Goal: Contribute content: Contribute content

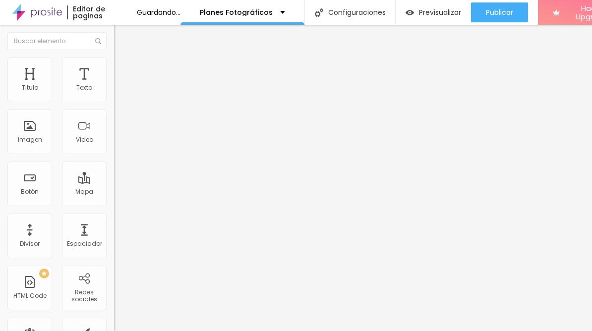
click at [114, 84] on div "Agregar image" at bounding box center [171, 80] width 114 height 7
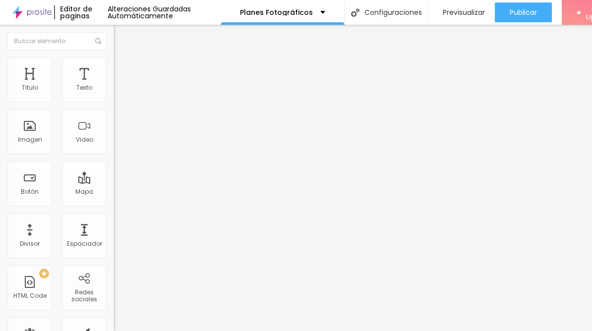
click at [123, 68] on span "Estilo" at bounding box center [130, 64] width 15 height 8
click at [112, 57] on li "Contenido" at bounding box center [169, 53] width 114 height 10
click at [113, 84] on div "Agregar image" at bounding box center [170, 80] width 114 height 7
click at [113, 85] on span "Agregar image" at bounding box center [139, 81] width 53 height 8
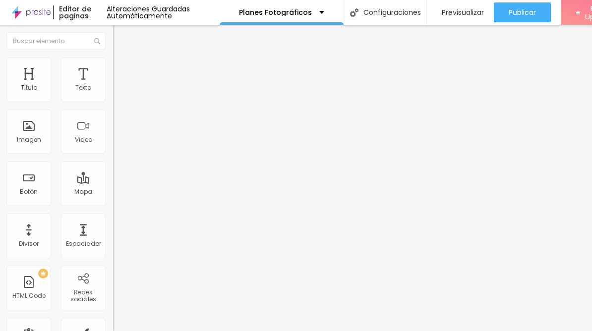
click at [113, 155] on span "Original" at bounding box center [125, 151] width 24 height 8
click at [113, 161] on span "Cinema" at bounding box center [125, 157] width 25 height 8
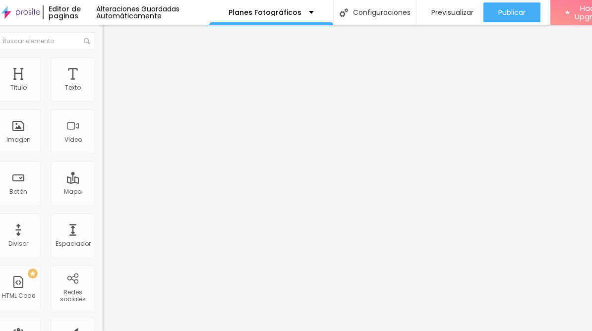
scroll to position [0, 0]
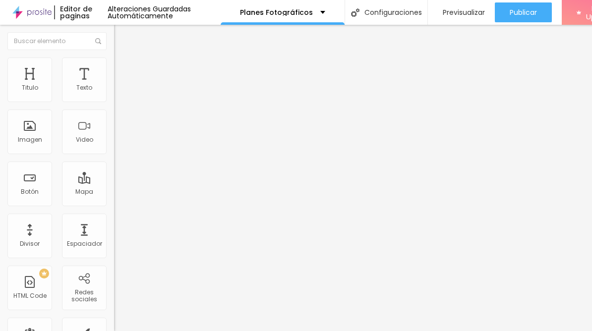
click at [114, 181] on div "Proporción 16:9 Cinema Cinema 16:9 Estándar 4:3 Square 1:1 Original" at bounding box center [171, 161] width 114 height 39
click at [114, 155] on span "16:9 Cinema" at bounding box center [133, 151] width 38 height 8
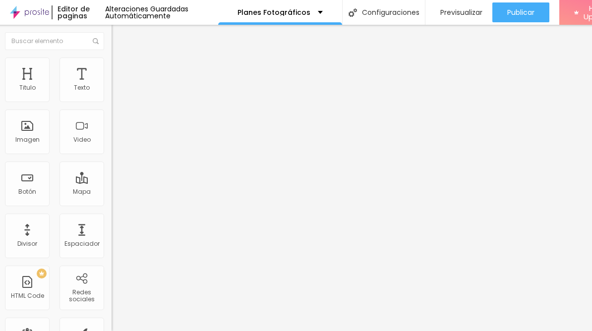
scroll to position [0, 3]
click at [144, 165] on span "16:9" at bounding box center [149, 160] width 11 height 8
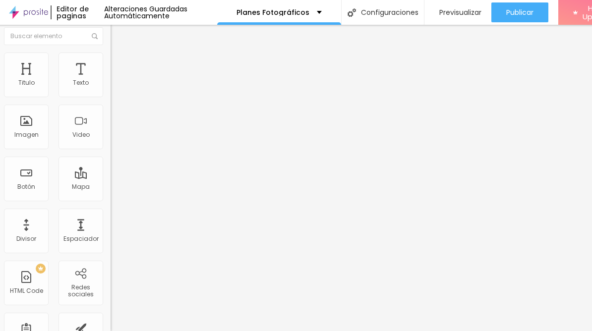
scroll to position [4, 0]
click at [111, 62] on li "Estilo" at bounding box center [168, 59] width 114 height 10
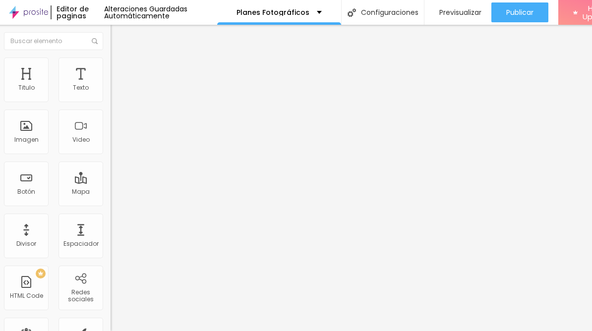
scroll to position [0, 5]
click at [109, 67] on img at bounding box center [113, 71] width 9 height 9
type input "16"
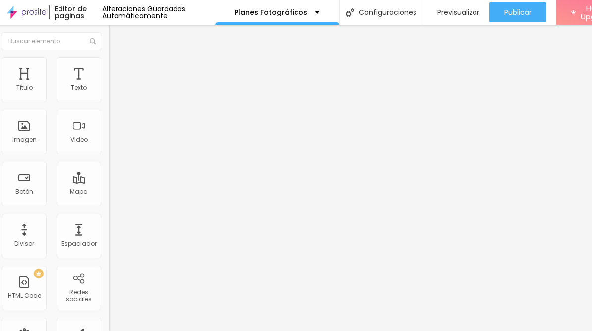
type input "13"
type input "12"
type input "10"
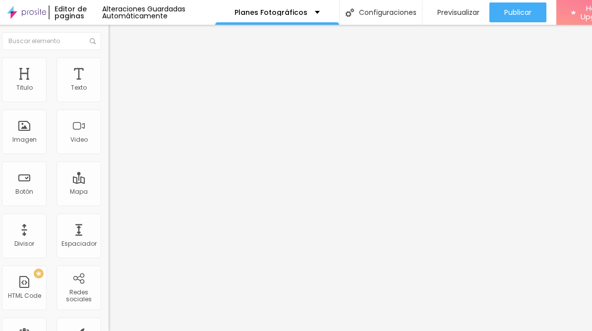
type input "10"
type input "9"
type input "8"
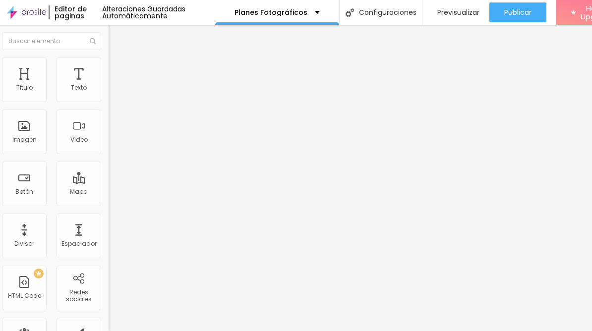
type input "7"
type input "6"
type input "5"
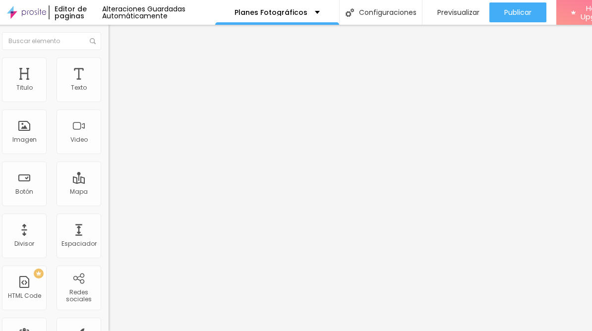
type input "5"
type input "4"
type input "3"
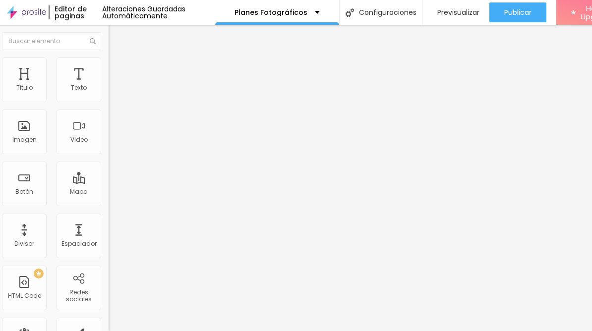
type input "2"
type input "1"
type input "0"
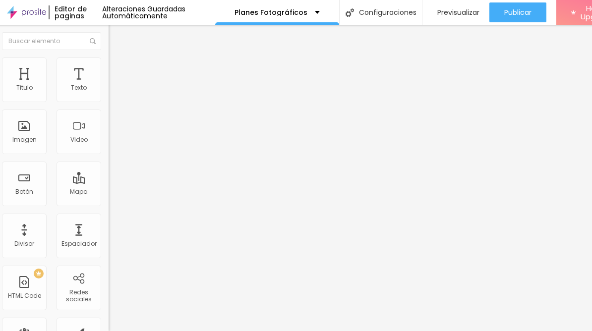
type input "0"
drag, startPoint x: 27, startPoint y: 96, endPoint x: 14, endPoint y: 104, distance: 14.7
type input "0"
click at [109, 192] on input "range" at bounding box center [141, 196] width 64 height 8
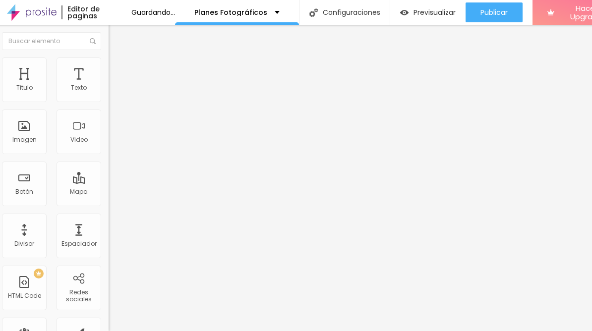
type input "6"
type input "5"
type input "4"
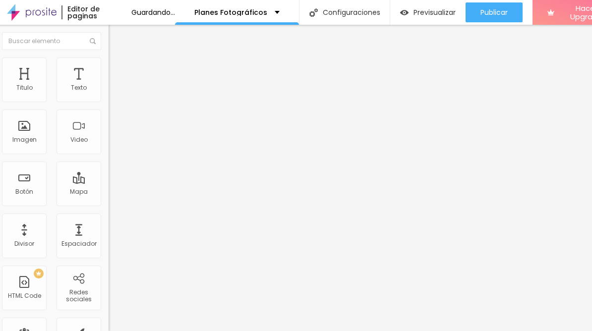
type input "4"
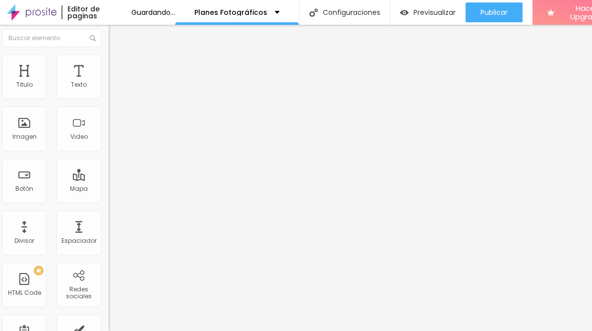
type input "2"
type input "0"
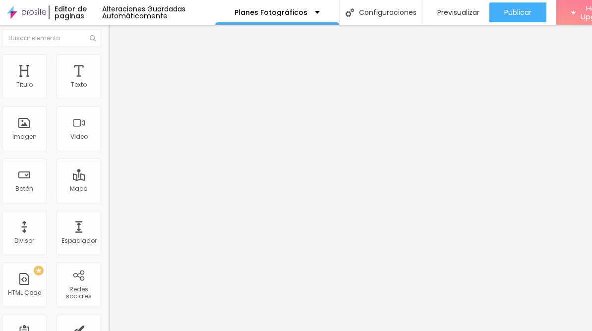
drag, startPoint x: 21, startPoint y: 118, endPoint x: 4, endPoint y: 117, distance: 16.9
type input "0"
click at [109, 330] on input "range" at bounding box center [141, 334] width 64 height 8
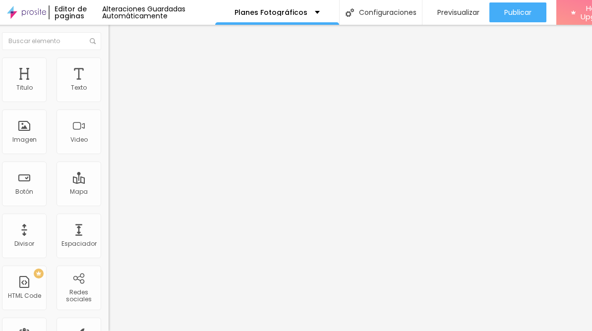
scroll to position [0, 0]
click at [109, 61] on li "Estilo" at bounding box center [166, 62] width 114 height 10
type input "95"
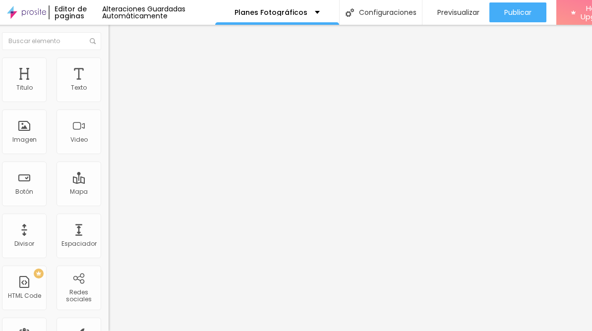
type input "90"
type input "85"
type input "80"
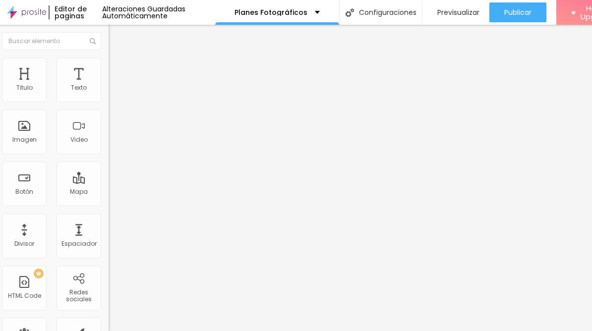
type input "80"
type input "75"
type input "70"
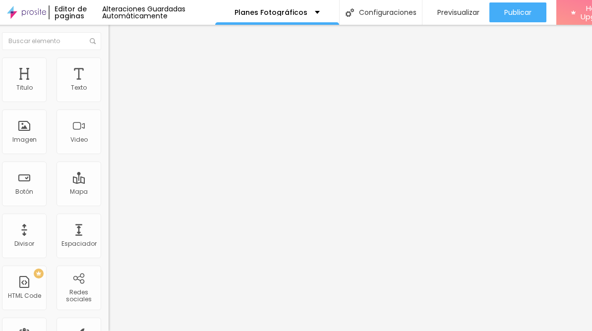
type input "65"
type input "60"
type input "55"
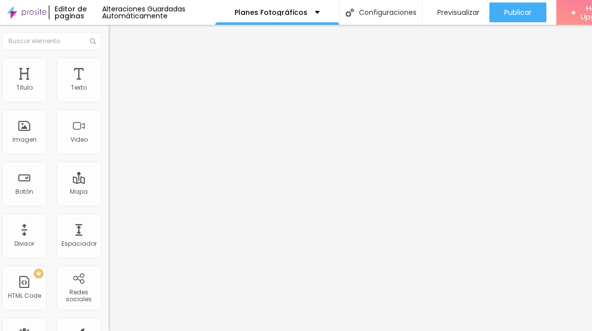
type input "55"
type input "50"
type input "45"
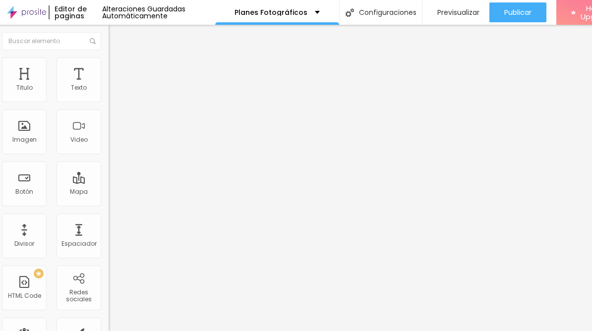
type input "40"
type input "45"
drag, startPoint x: 95, startPoint y: 108, endPoint x: 42, endPoint y: 106, distance: 53.1
type input "45"
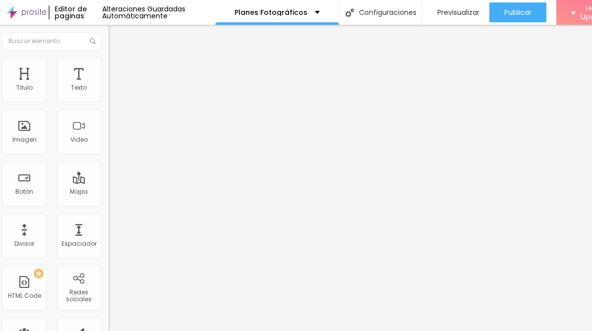
click at [109, 102] on input "range" at bounding box center [141, 98] width 64 height 8
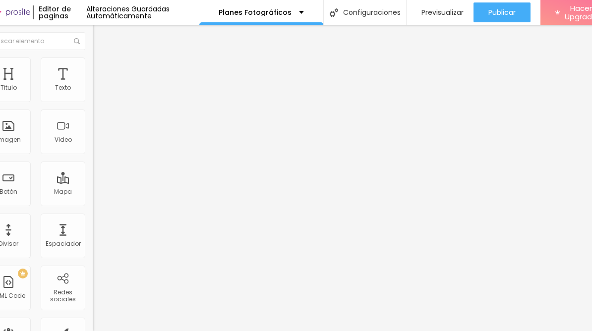
scroll to position [0, 19]
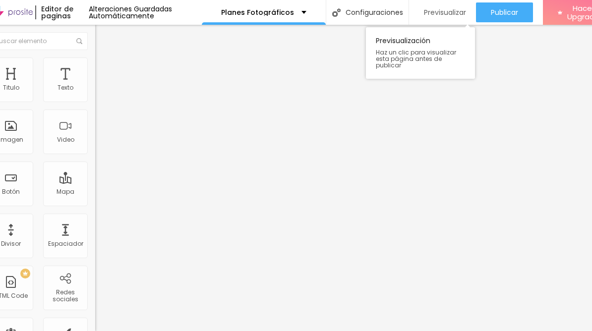
click at [450, 15] on span "Previsualizar" at bounding box center [445, 12] width 42 height 8
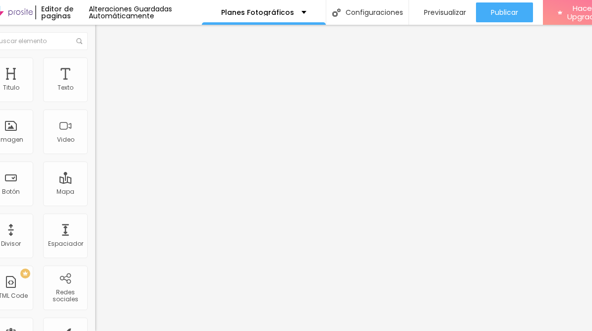
click at [95, 60] on img at bounding box center [99, 61] width 9 height 9
type input "40"
type input "35"
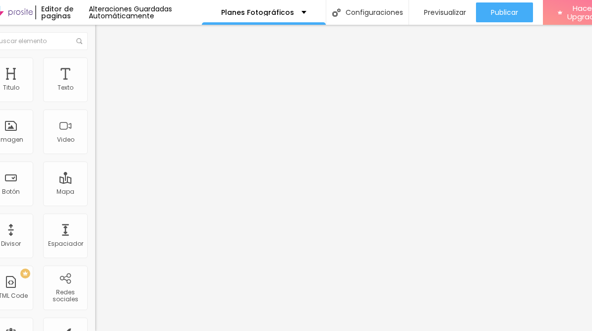
type input "30"
type input "35"
type input "40"
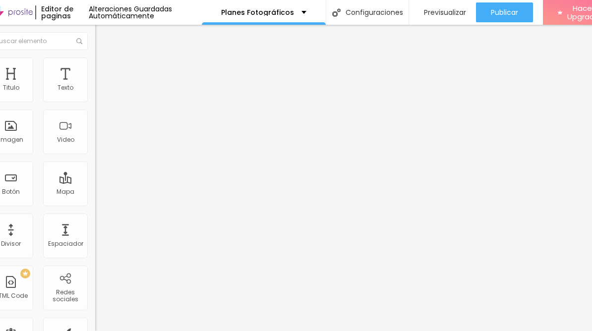
type input "40"
type input "45"
type input "50"
drag, startPoint x: 27, startPoint y: 105, endPoint x: 34, endPoint y: 106, distance: 6.5
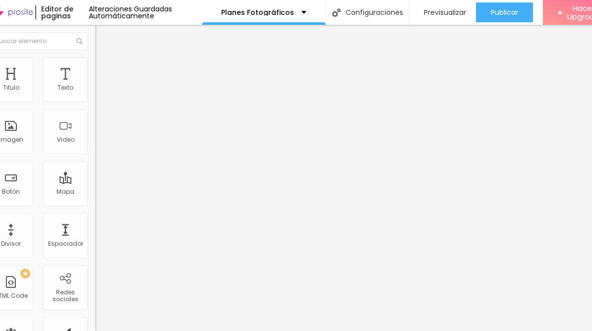
type input "50"
click at [95, 102] on input "range" at bounding box center [127, 98] width 64 height 8
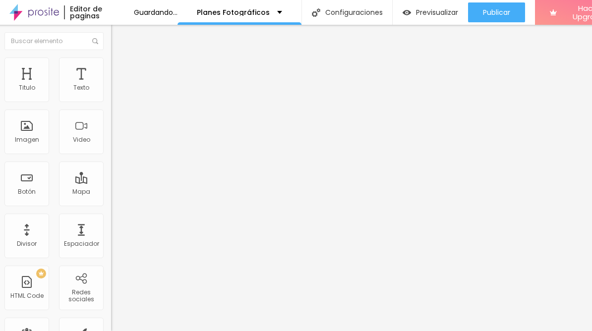
scroll to position [0, 3]
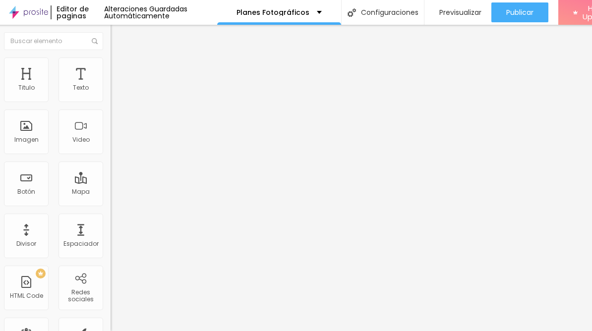
type input "2"
type input "6"
type input "49"
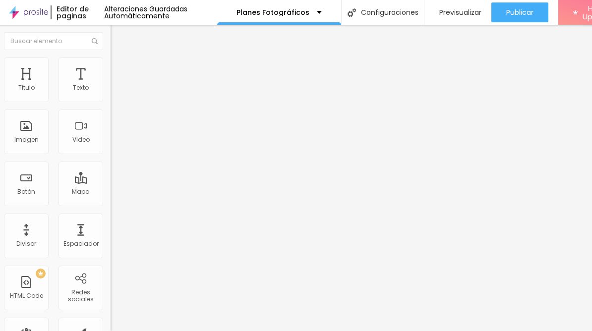
type input "49"
type input "52"
type input "54"
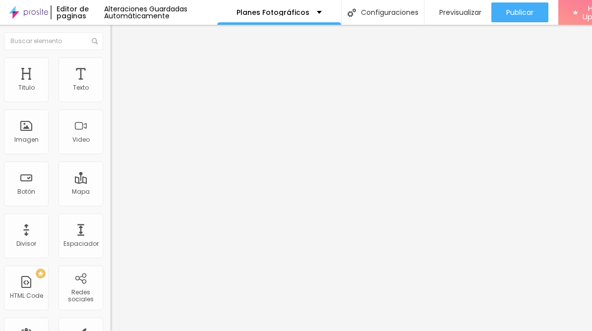
type input "56"
type input "58"
type input "59"
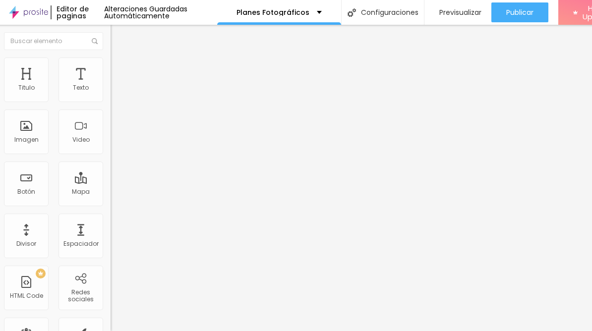
type input "59"
type input "58"
type input "54"
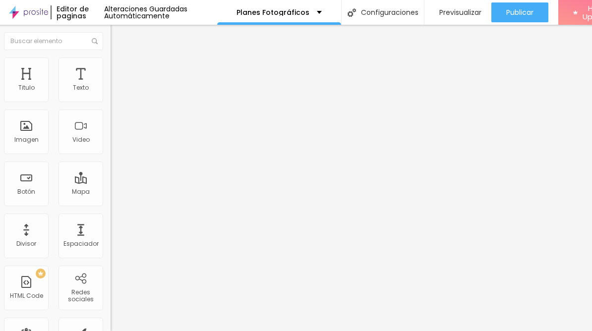
type input "49"
type input "42"
type input "34"
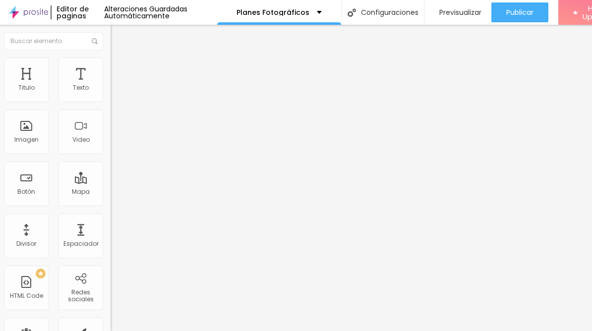
type input "34"
type input "26"
type input "20"
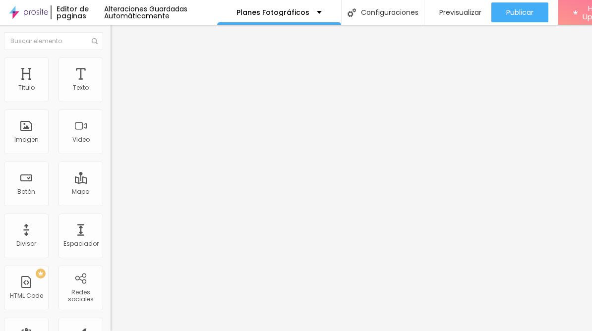
type input "17"
type input "14"
type input "12"
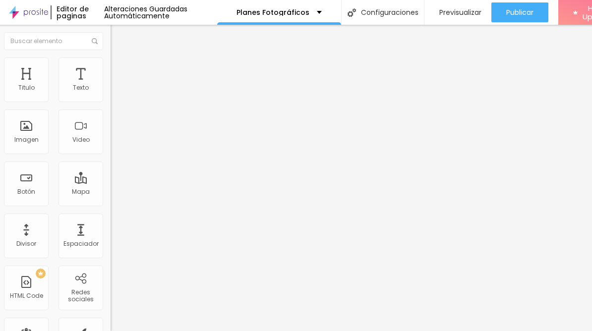
type input "12"
type input "11"
type input "10"
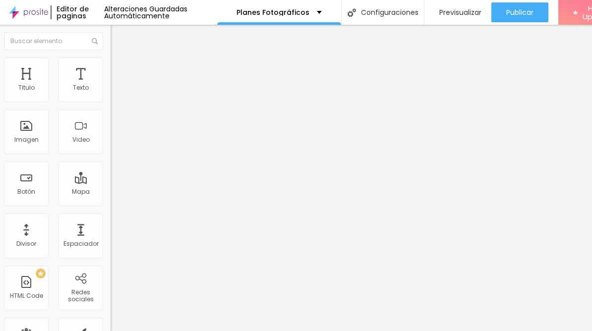
type input "2"
type input "0"
drag, startPoint x: 19, startPoint y: 123, endPoint x: 5, endPoint y: 122, distance: 14.0
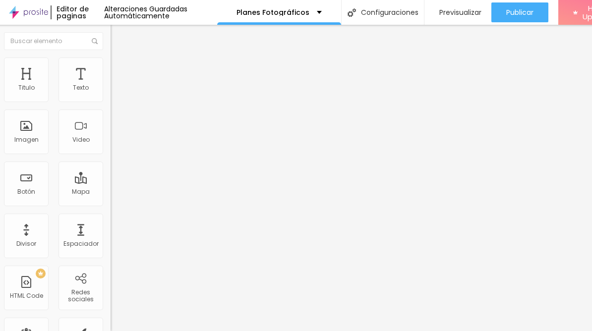
click at [111, 122] on div "0 Borde redondeado" at bounding box center [168, 173] width 114 height 140
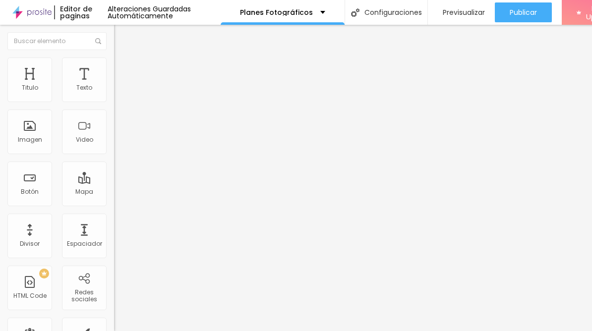
click at [123, 70] on span "Avanzado" at bounding box center [139, 74] width 32 height 8
click at [114, 65] on li "Estilo" at bounding box center [171, 62] width 114 height 10
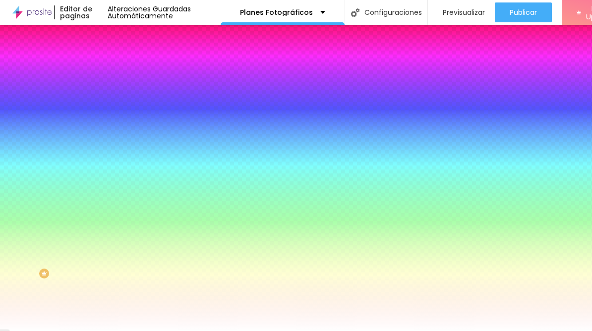
click at [114, 91] on span "Agregar image" at bounding box center [140, 87] width 53 height 8
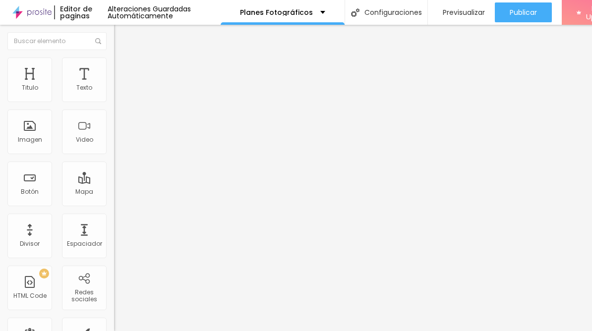
click at [123, 68] on span "Estilo" at bounding box center [130, 64] width 15 height 8
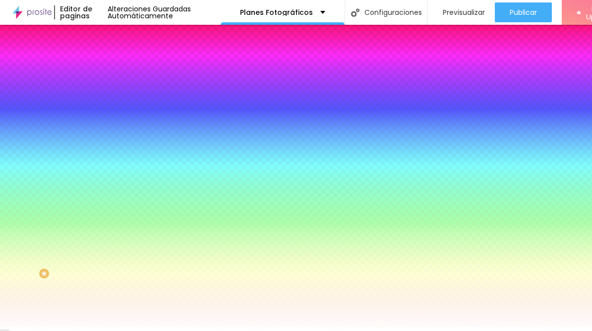
click at [123, 70] on span "Avanzado" at bounding box center [139, 74] width 32 height 8
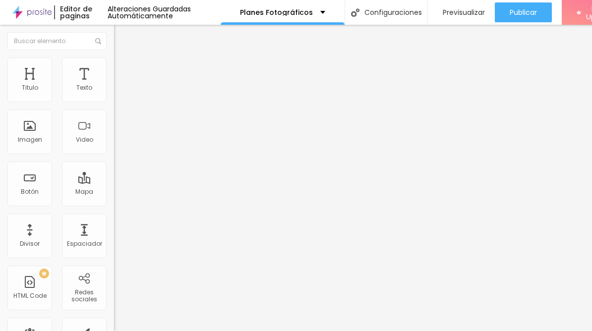
scroll to position [0, 0]
type input "25"
type input "20"
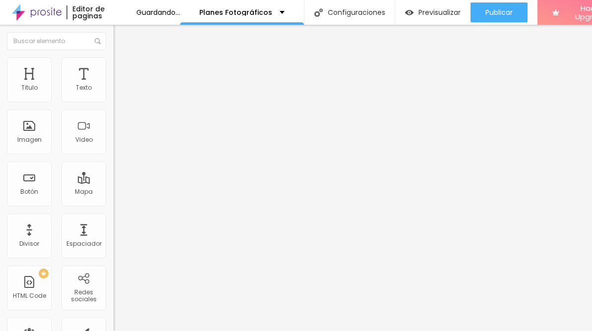
type input "15"
type input "20"
type input "25"
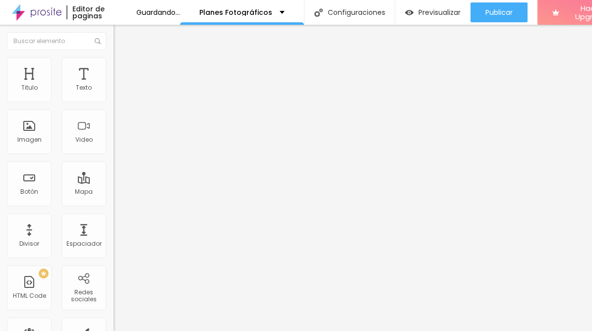
type input "25"
type input "30"
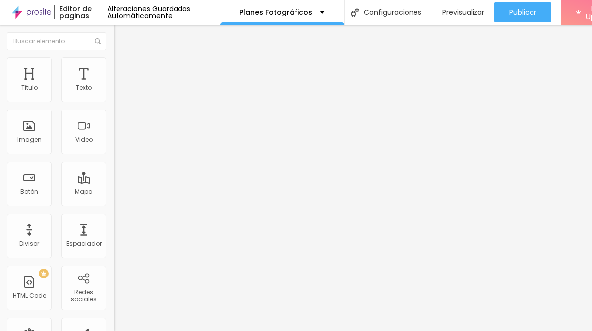
type input "25"
type input "20"
type input "15"
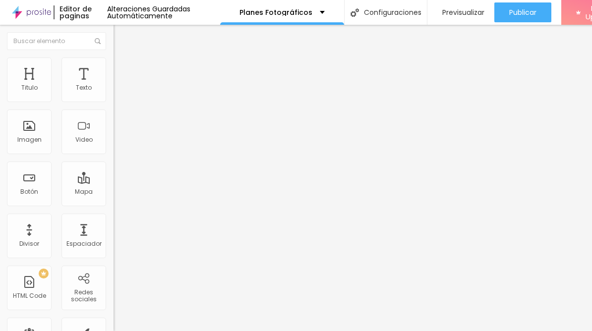
type input "15"
type input "10"
type input "5"
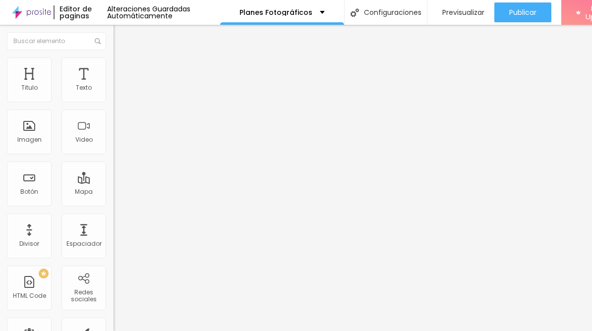
type input "0"
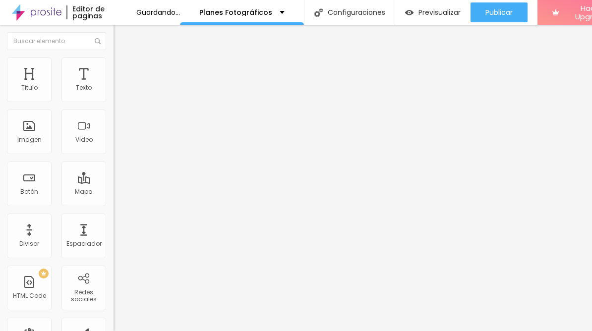
type input "5"
type input "10"
type input "15"
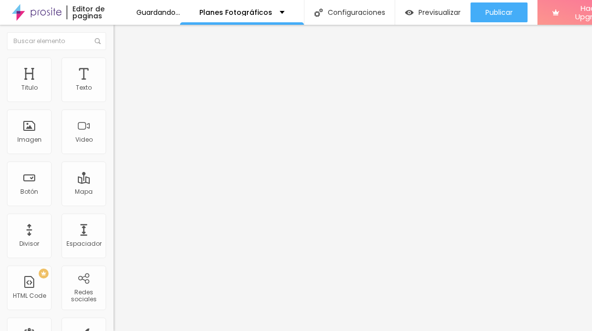
type input "15"
type input "20"
type input "25"
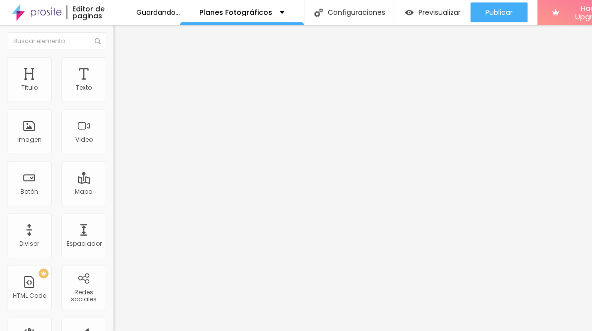
type input "30"
type input "25"
type input "20"
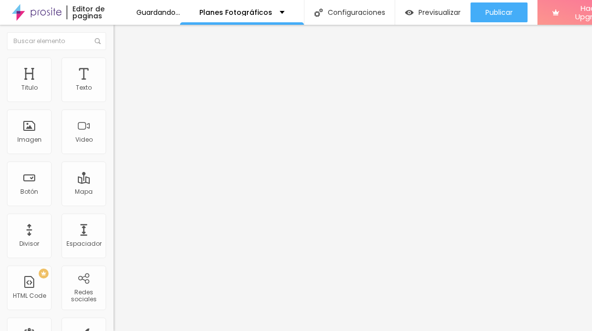
type input "20"
type input "15"
type input "10"
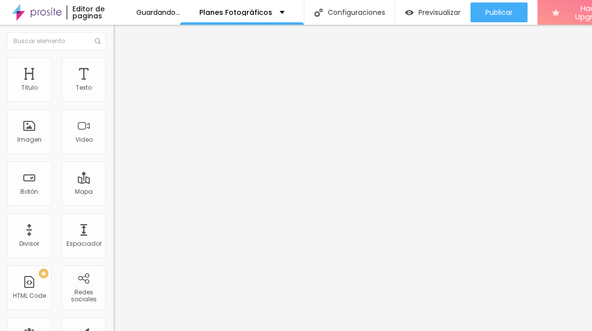
type input "5"
type input "0"
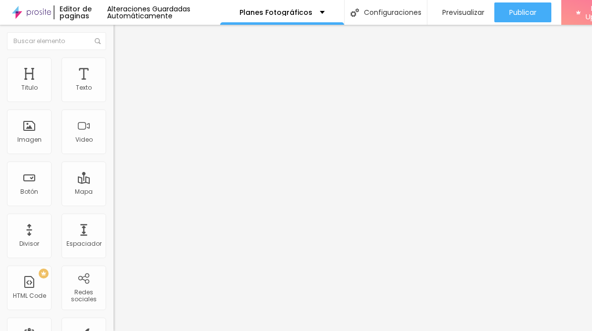
drag, startPoint x: 83, startPoint y: 98, endPoint x: 17, endPoint y: 102, distance: 66.1
type input "0"
click at [113, 192] on input "range" at bounding box center [145, 196] width 64 height 8
type input "120"
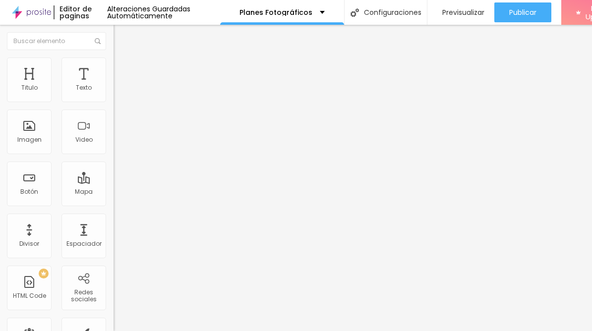
type input "114"
type input "104"
type input "88"
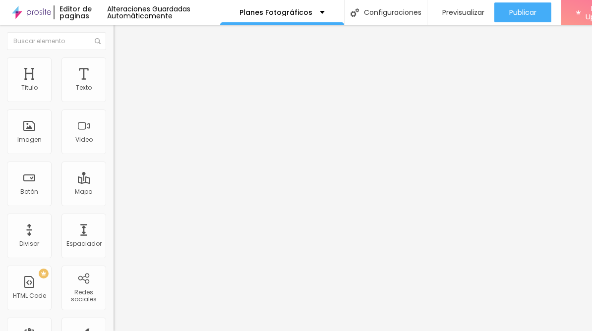
type input "88"
type input "72"
type input "55"
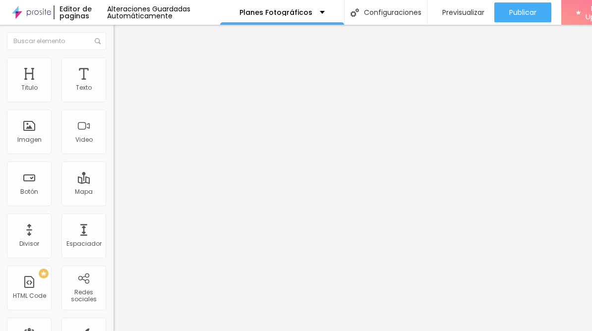
type input "39"
type input "25"
type input "13"
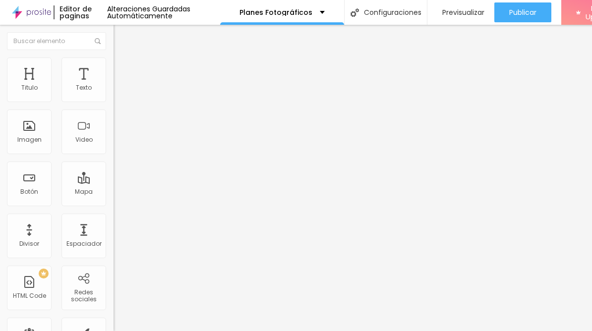
type input "13"
type input "3"
type input "0"
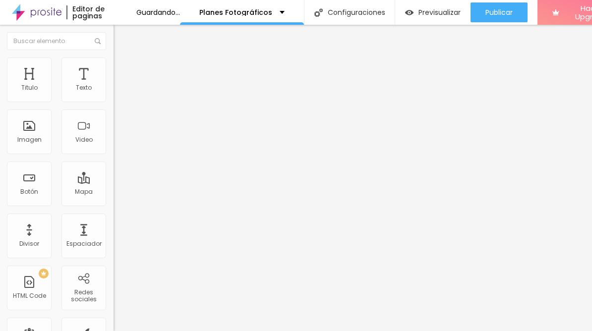
drag, startPoint x: 33, startPoint y: 116, endPoint x: 51, endPoint y: 125, distance: 20.4
click at [113, 218] on div "0 px Espaciamiento vertical" at bounding box center [170, 288] width 114 height 140
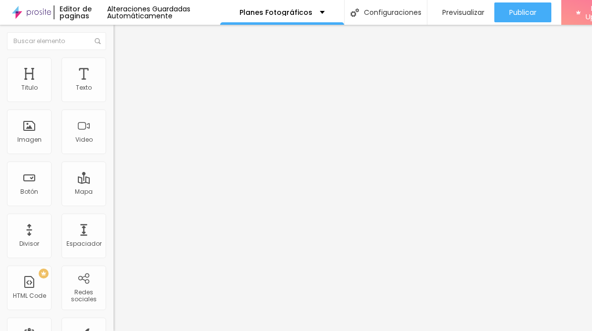
type input "21"
type input "26"
type input "30"
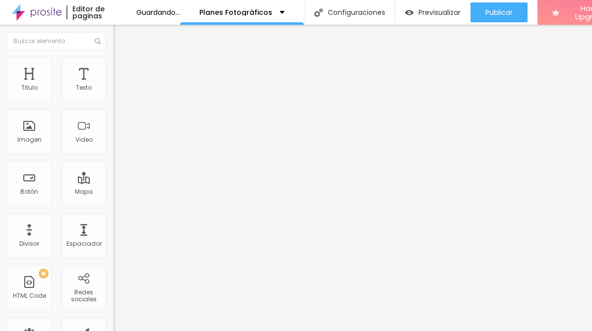
drag, startPoint x: 23, startPoint y: 117, endPoint x: 30, endPoint y: 117, distance: 6.9
click at [113, 331] on input "range" at bounding box center [145, 337] width 64 height 8
drag, startPoint x: 23, startPoint y: 97, endPoint x: 45, endPoint y: 103, distance: 22.5
click at [113, 192] on input "range" at bounding box center [145, 196] width 64 height 8
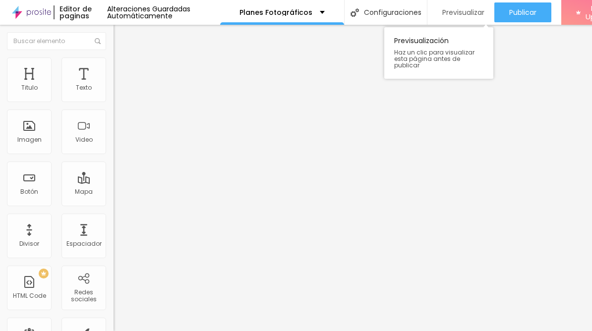
click at [469, 13] on span "Previsualizar" at bounding box center [463, 12] width 42 height 8
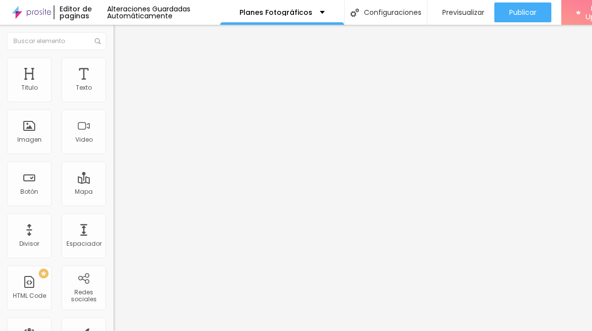
click at [113, 85] on span "Título 1" at bounding box center [129, 78] width 33 height 14
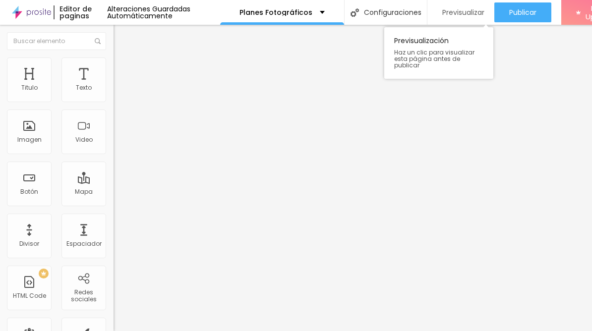
click at [475, 14] on span "Previsualizar" at bounding box center [463, 12] width 42 height 8
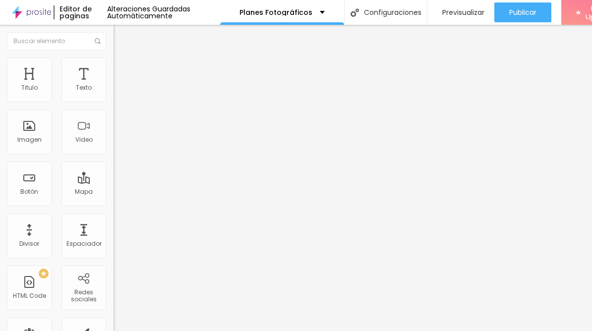
click at [113, 141] on img at bounding box center [116, 137] width 7 height 7
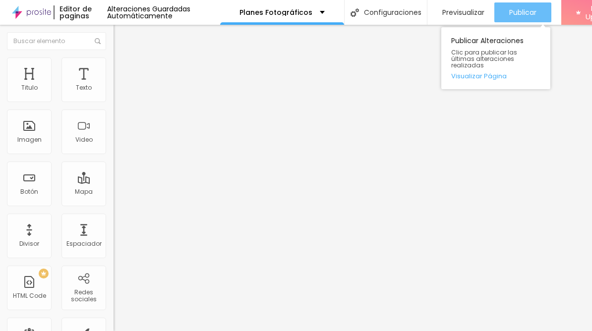
click at [528, 15] on span "Publicar" at bounding box center [522, 12] width 27 height 8
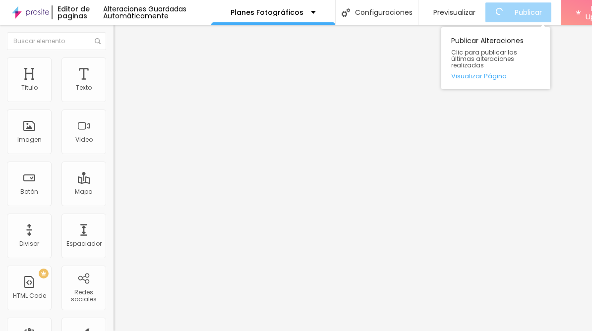
scroll to position [0, 2]
